Goal: Navigation & Orientation: Find specific page/section

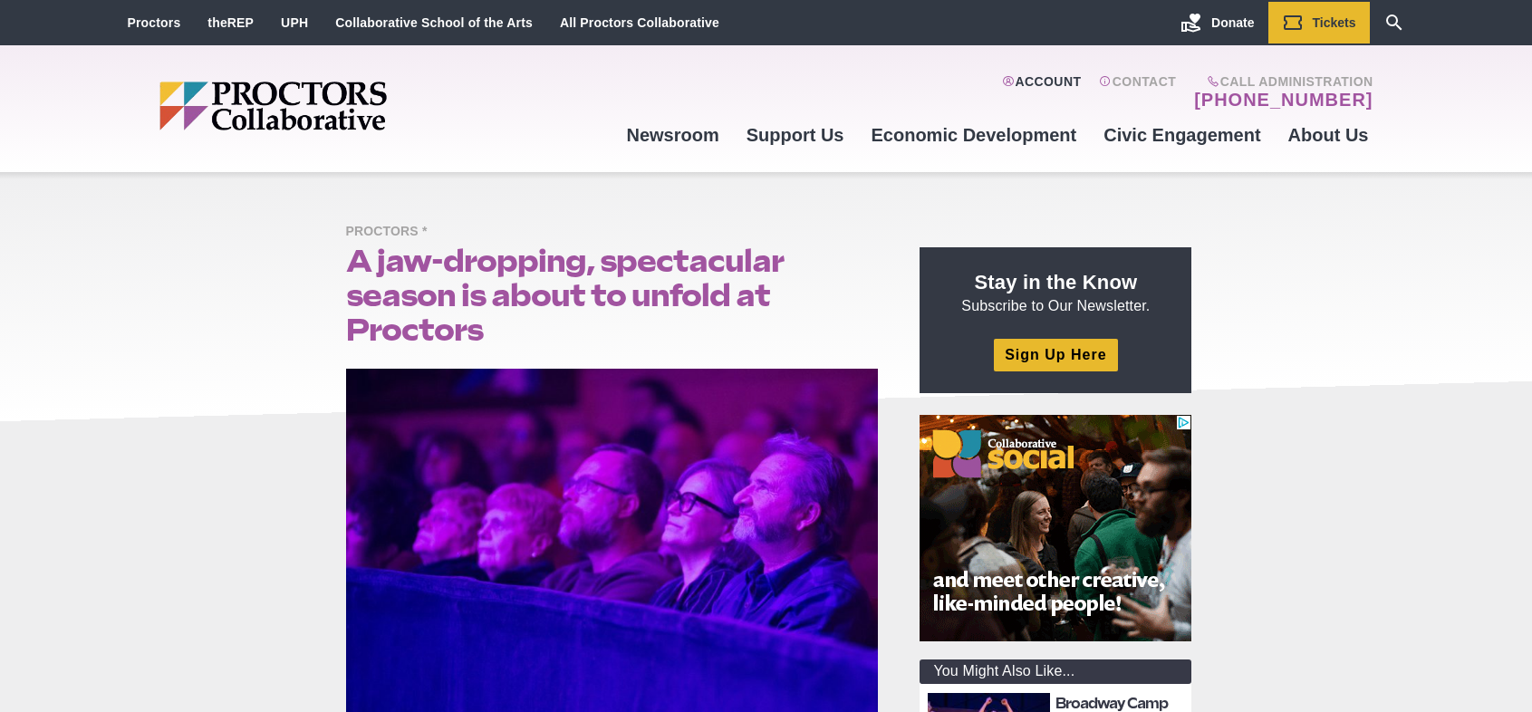
click at [1069, 83] on link "Account" at bounding box center [1041, 92] width 79 height 36
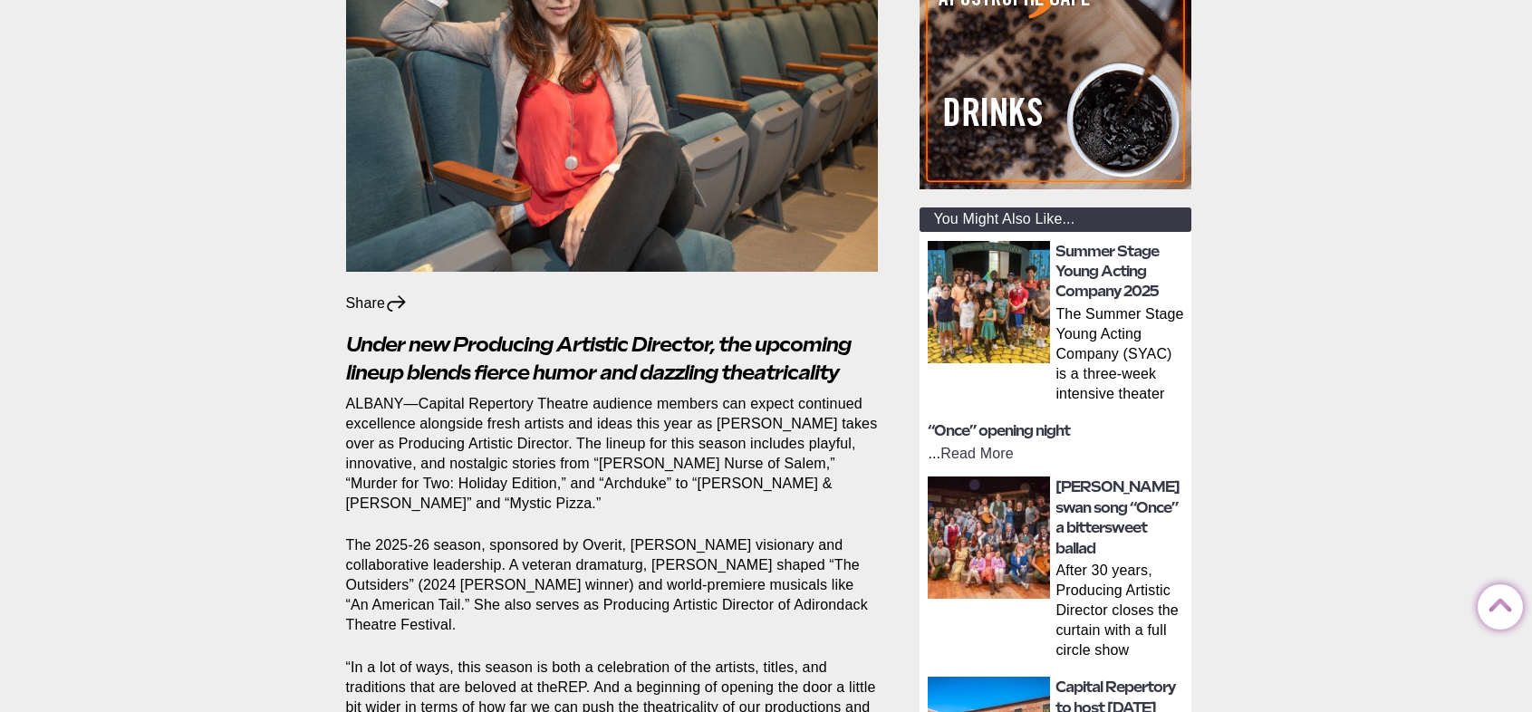
scroll to position [453, 0]
